Goal: Task Accomplishment & Management: Manage account settings

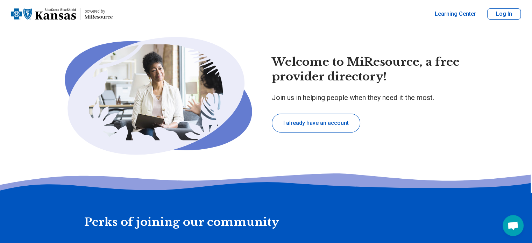
click at [325, 123] on button "I already have an account" at bounding box center [316, 123] width 89 height 19
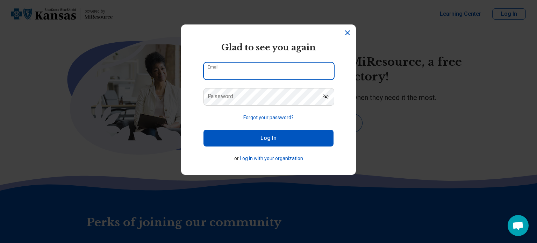
click at [265, 71] on input "Email" at bounding box center [269, 71] width 130 height 17
type input "**********"
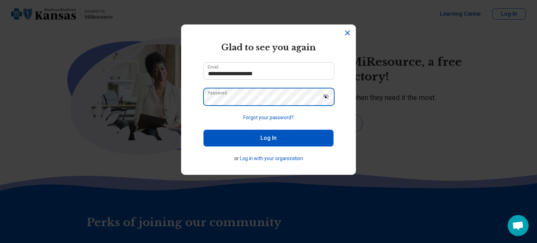
click at [204, 130] on button "Log In" at bounding box center [269, 138] width 130 height 17
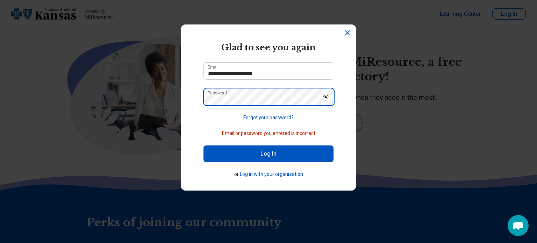
click at [204, 146] on button "Log In" at bounding box center [269, 154] width 130 height 17
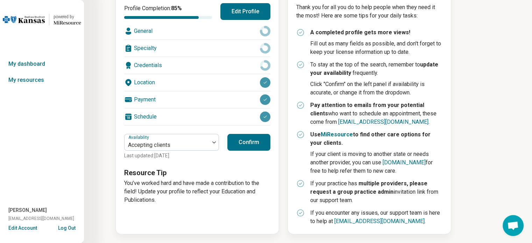
scroll to position [108, 0]
click at [169, 80] on div "Location" at bounding box center [197, 82] width 146 height 17
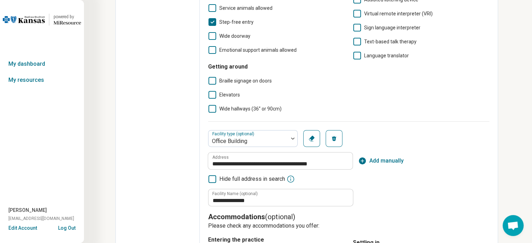
scroll to position [315, 0]
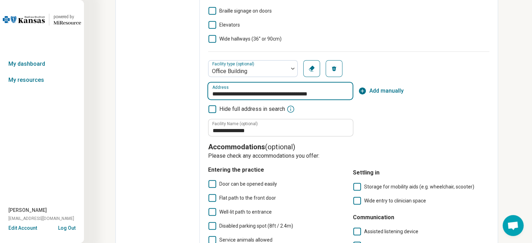
drag, startPoint x: 217, startPoint y: 93, endPoint x: 277, endPoint y: 91, distance: 60.6
click at [277, 91] on input "**********" at bounding box center [280, 91] width 144 height 17
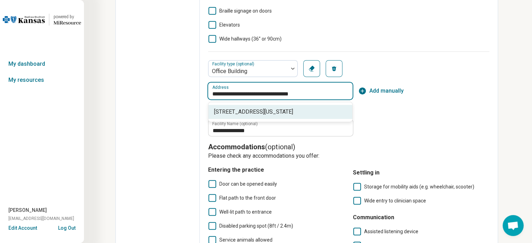
click at [264, 108] on span "[STREET_ADDRESS][US_STATE]" at bounding box center [281, 112] width 135 height 8
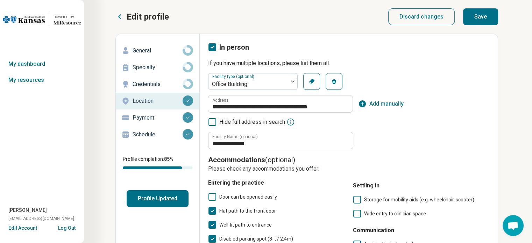
scroll to position [140, 0]
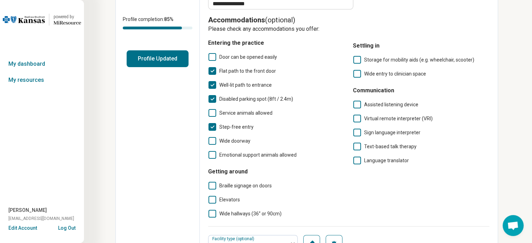
type input "**********"
click at [147, 58] on button "Profile Updated" at bounding box center [158, 58] width 62 height 17
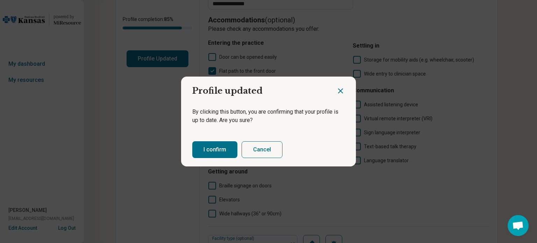
click at [266, 148] on button "Cancel" at bounding box center [262, 149] width 41 height 17
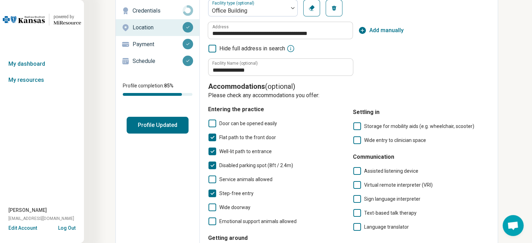
scroll to position [12, 0]
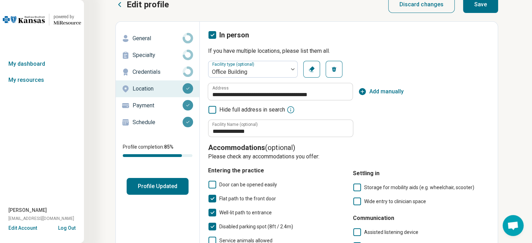
click at [151, 188] on button "Profile Updated" at bounding box center [158, 186] width 62 height 17
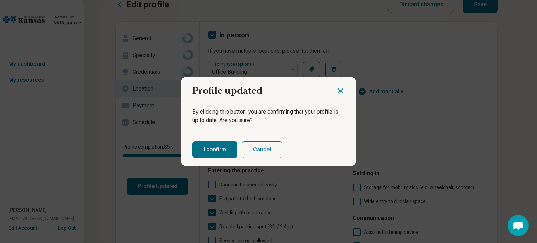
click at [216, 147] on button "I confirm" at bounding box center [214, 149] width 45 height 17
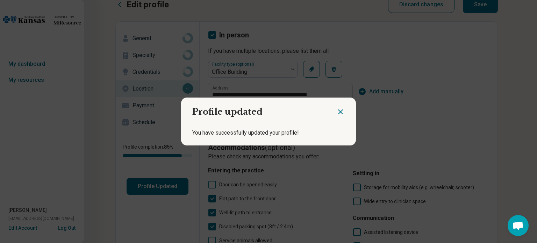
click at [339, 112] on icon "Close dialog" at bounding box center [341, 112] width 4 height 4
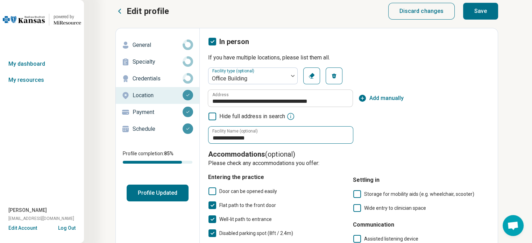
scroll to position [0, 0]
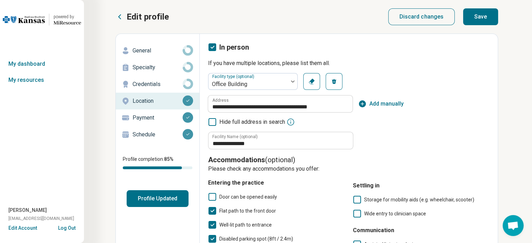
click at [138, 80] on p "Credentials" at bounding box center [158, 84] width 50 height 8
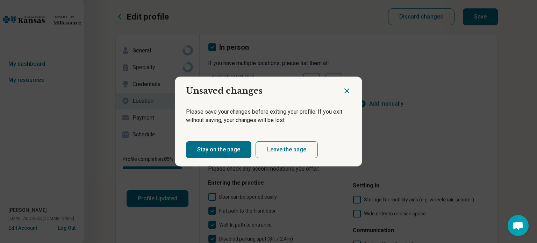
click at [272, 147] on button "Leave the page" at bounding box center [287, 149] width 62 height 17
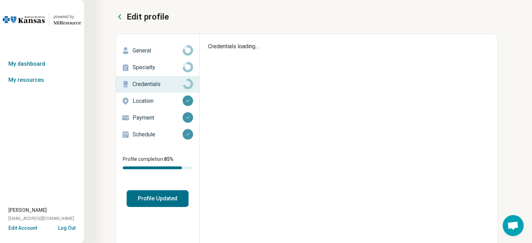
type textarea "*"
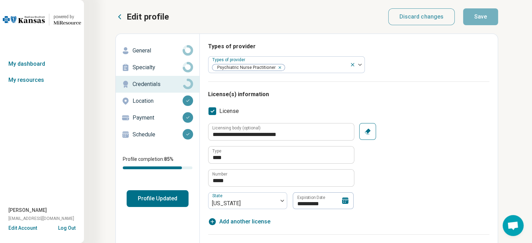
click at [151, 97] on p "Location" at bounding box center [158, 101] width 50 height 8
click at [153, 102] on p "Location" at bounding box center [158, 101] width 50 height 8
click at [137, 100] on p "Location" at bounding box center [158, 101] width 50 height 8
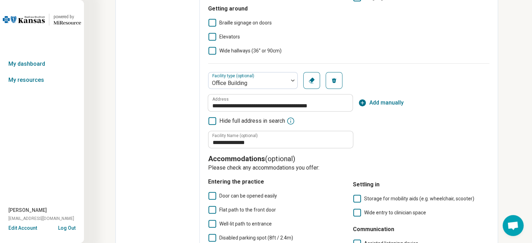
scroll to position [350, 0]
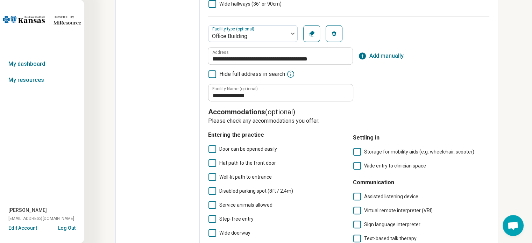
click at [311, 33] on icon "button" at bounding box center [312, 34] width 6 height 6
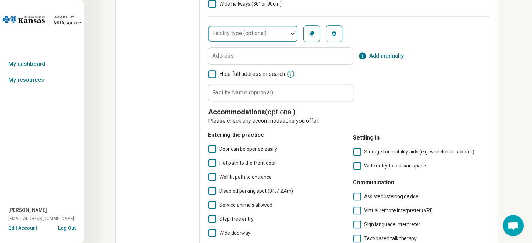
click at [243, 35] on div "Facility type (optional)" at bounding box center [253, 33] width 90 height 17
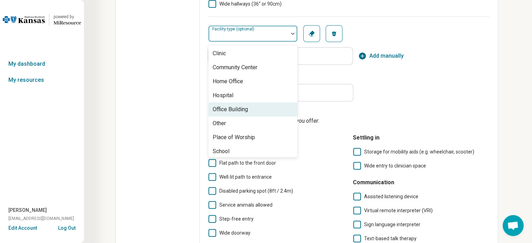
click at [232, 112] on div "Office Building" at bounding box center [230, 109] width 35 height 8
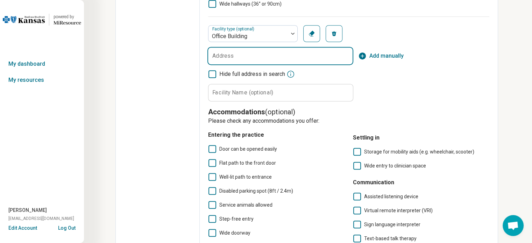
click at [239, 60] on input "Address" at bounding box center [280, 56] width 144 height 17
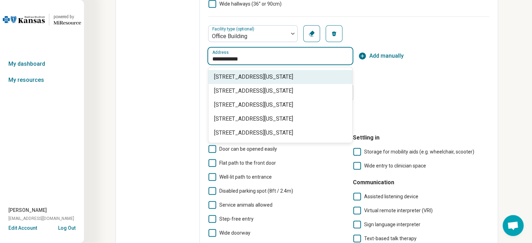
click at [240, 77] on span "[STREET_ADDRESS][US_STATE]" at bounding box center [281, 77] width 135 height 8
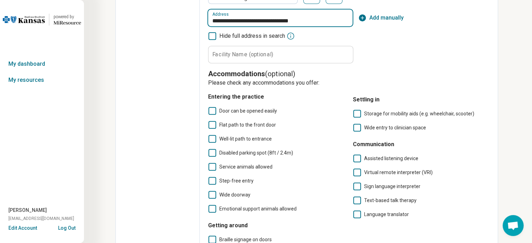
scroll to position [327, 0]
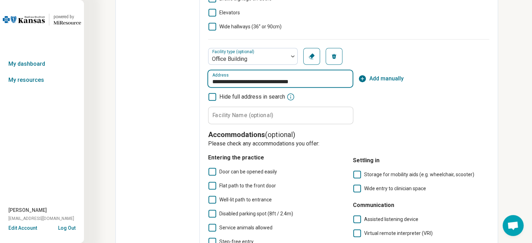
type input "**********"
click at [225, 114] on label "Facility Name (optional)" at bounding box center [242, 115] width 61 height 6
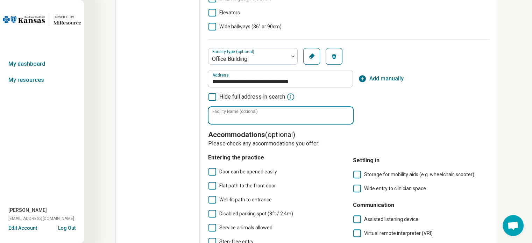
click at [225, 114] on input "Facility Name (optional)" at bounding box center [280, 115] width 144 height 17
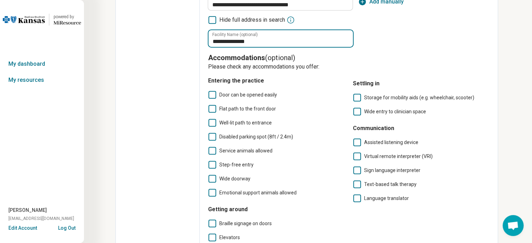
scroll to position [467, 0]
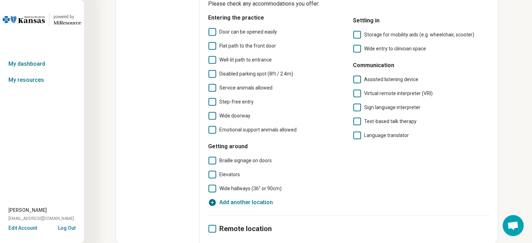
type input "**********"
drag, startPoint x: 211, startPoint y: 227, endPoint x: 258, endPoint y: 187, distance: 61.8
click at [211, 227] on icon at bounding box center [212, 229] width 8 height 8
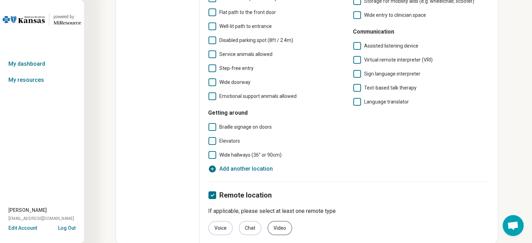
click at [273, 224] on div "Video" at bounding box center [280, 228] width 24 height 14
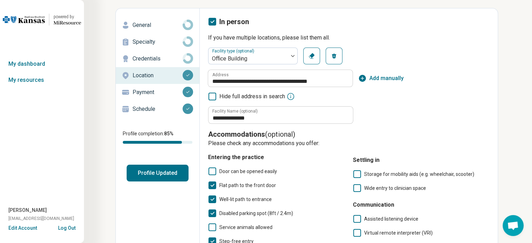
scroll to position [0, 0]
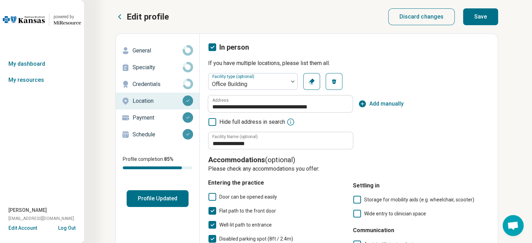
click at [480, 16] on button "Save" at bounding box center [480, 16] width 35 height 17
click at [148, 119] on p "Payment" at bounding box center [158, 118] width 50 height 8
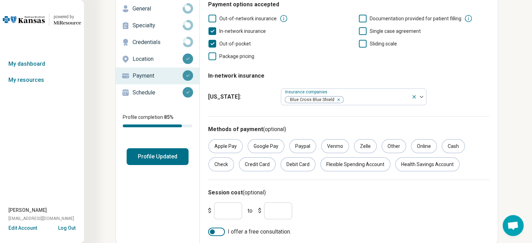
scroll to position [43, 0]
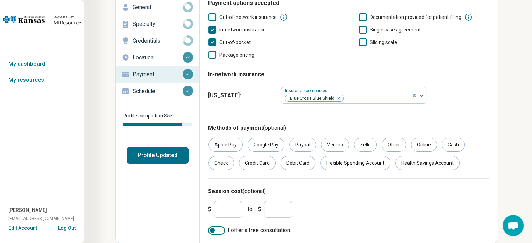
click at [232, 206] on input "***" at bounding box center [228, 209] width 28 height 17
type input "***"
click at [280, 210] on input "***" at bounding box center [278, 209] width 28 height 17
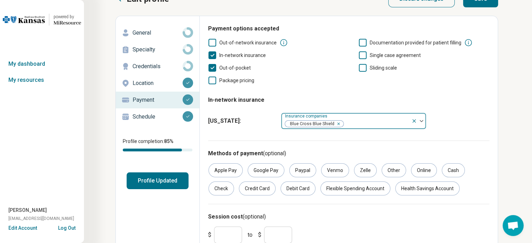
scroll to position [0, 0]
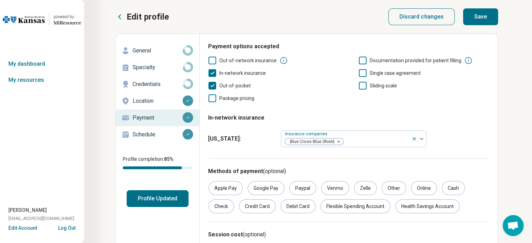
type input "***"
click at [482, 21] on button "Save" at bounding box center [480, 16] width 35 height 17
click at [137, 135] on p "Schedule" at bounding box center [158, 134] width 50 height 8
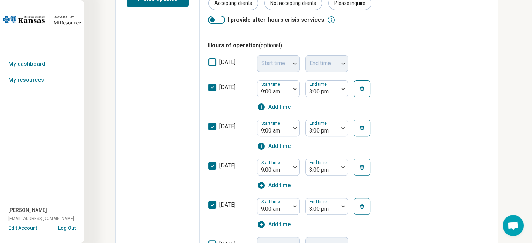
scroll to position [210, 0]
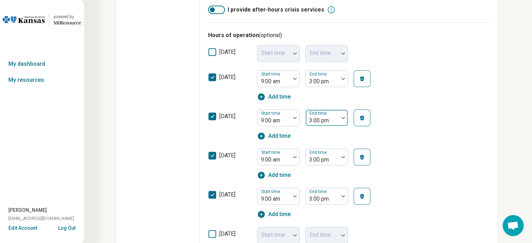
click at [343, 116] on div at bounding box center [343, 118] width 9 height 16
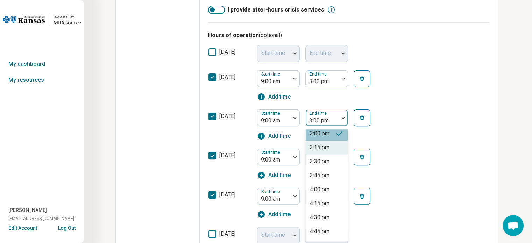
scroll to position [335, 0]
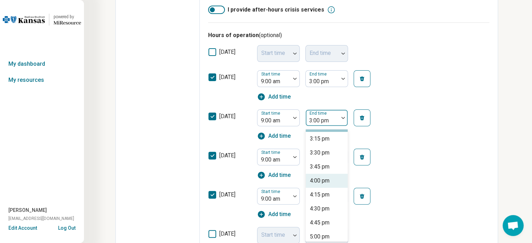
click at [319, 179] on div "4:00 pm" at bounding box center [320, 181] width 20 height 8
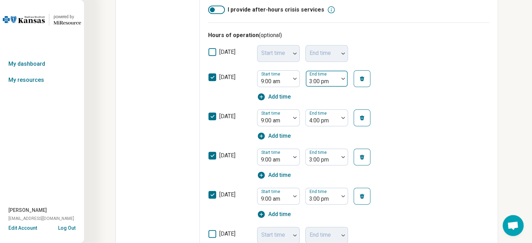
click at [330, 82] on div at bounding box center [322, 82] width 27 height 10
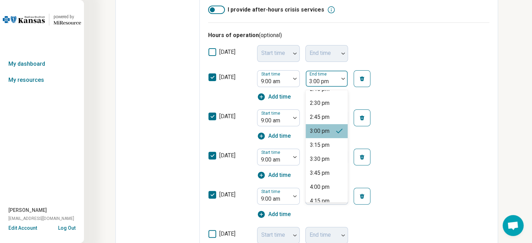
scroll to position [300, 0]
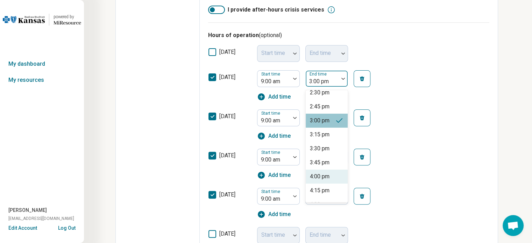
click at [319, 179] on div "4:00 pm" at bounding box center [320, 176] width 20 height 8
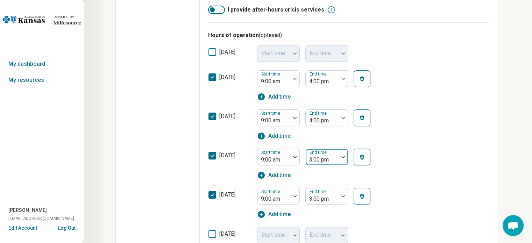
click at [320, 160] on div at bounding box center [322, 160] width 27 height 10
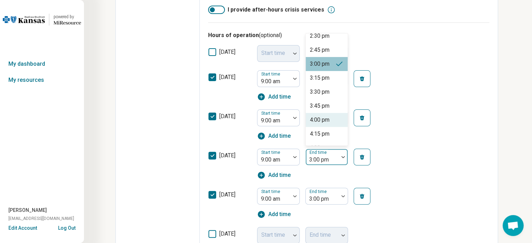
click at [316, 120] on div "4:00 pm" at bounding box center [320, 120] width 20 height 8
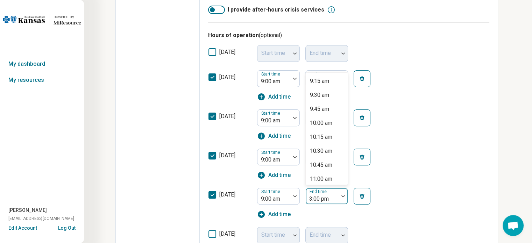
click at [316, 200] on div at bounding box center [322, 199] width 27 height 10
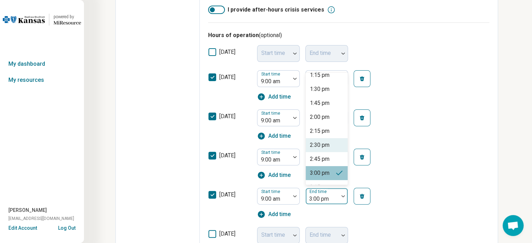
scroll to position [335, 0]
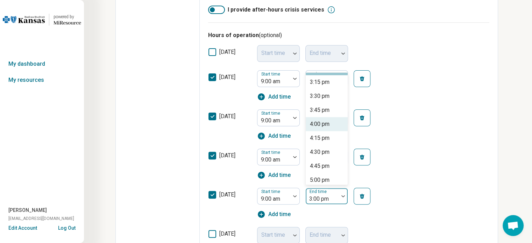
click at [316, 127] on div "4:00 pm" at bounding box center [320, 124] width 20 height 8
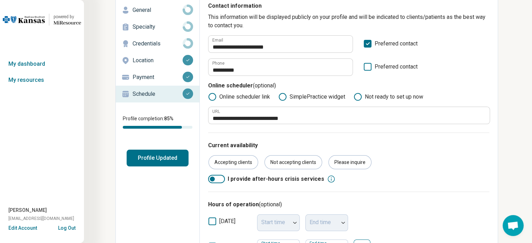
scroll to position [0, 0]
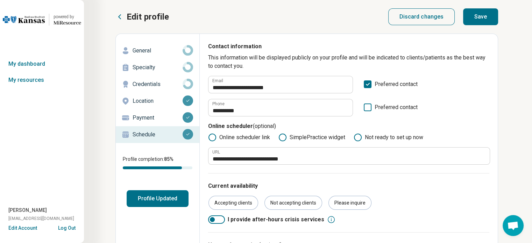
click at [472, 14] on button "Save" at bounding box center [480, 16] width 35 height 17
